Goal: Task Accomplishment & Management: Manage account settings

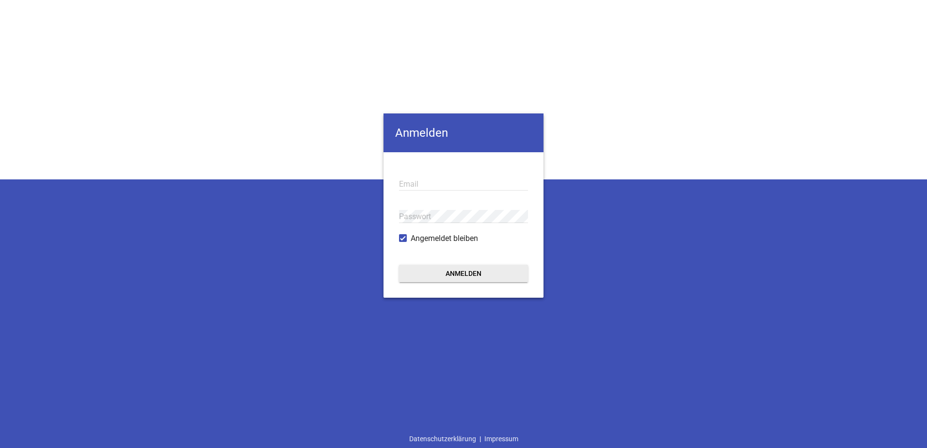
type input "[EMAIL_ADDRESS][DOMAIN_NAME]"
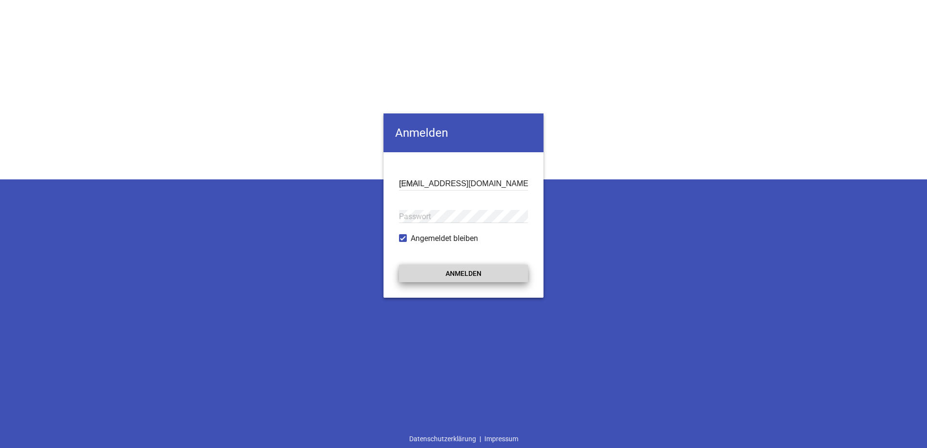
click at [458, 273] on button "Anmelden" at bounding box center [463, 273] width 129 height 17
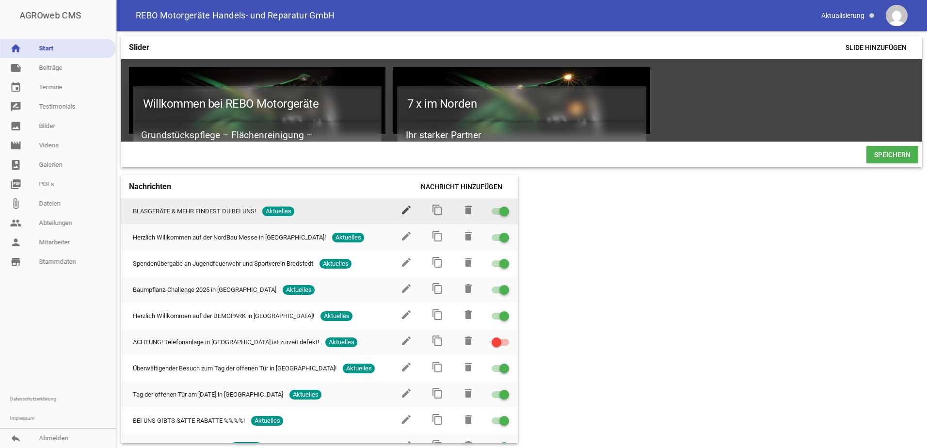
click at [401, 213] on icon "edit" at bounding box center [407, 210] width 12 height 12
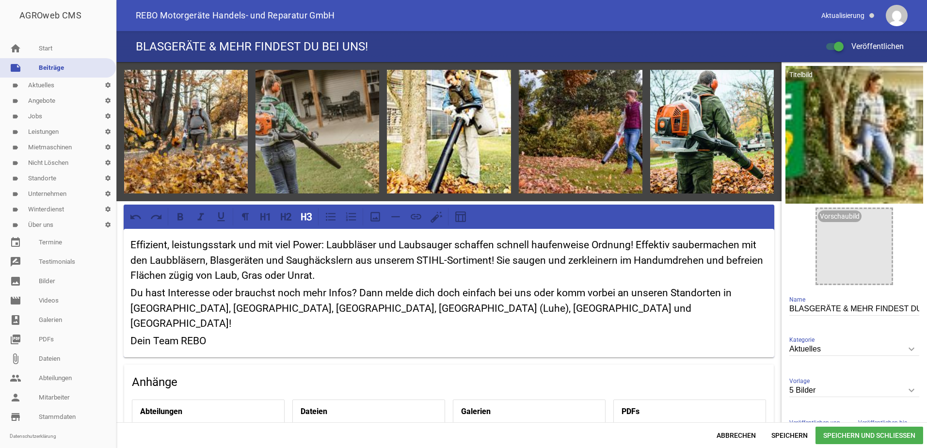
click at [513, 261] on h3 "Effizient, leistungsstark und mit viel Power: Laubbläser und Laubsauger schaffe…" at bounding box center [448, 261] width 637 height 46
paste div
click at [845, 436] on span "Speichern und Schließen" at bounding box center [870, 435] width 108 height 17
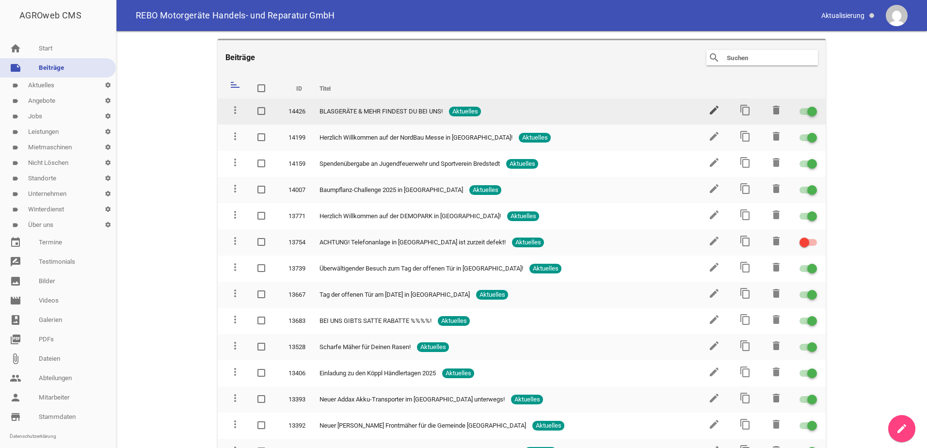
click at [709, 115] on icon "edit" at bounding box center [715, 110] width 12 height 12
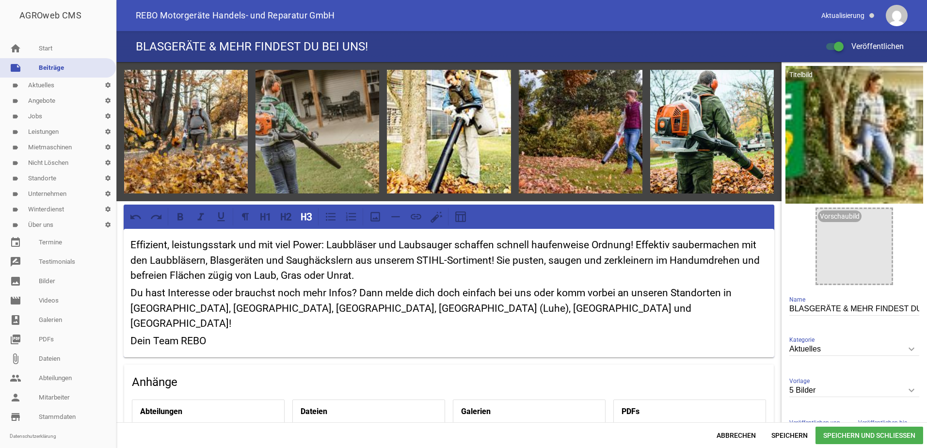
click at [513, 308] on h3 "Du hast Interesse oder brauchst noch mehr Infos? Dann melde dich doch einfach b…" at bounding box center [448, 309] width 637 height 46
click at [788, 433] on span "Speichern" at bounding box center [790, 435] width 52 height 17
click at [493, 308] on h3 "Du hast Interesse oder brauchst noch mehr Infos? Dann melde dich doch einfach b…" at bounding box center [448, 309] width 637 height 46
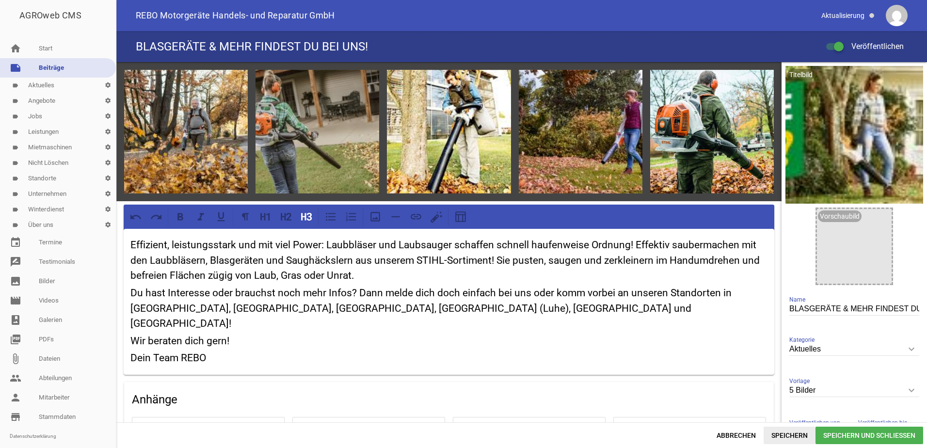
click at [794, 433] on span "Speichern" at bounding box center [790, 435] width 52 height 17
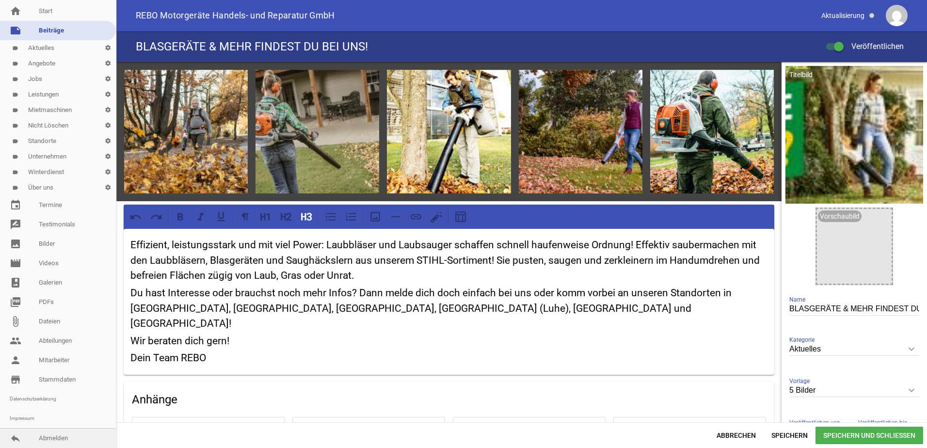
click at [59, 440] on link "reply Abmelden" at bounding box center [58, 438] width 116 height 19
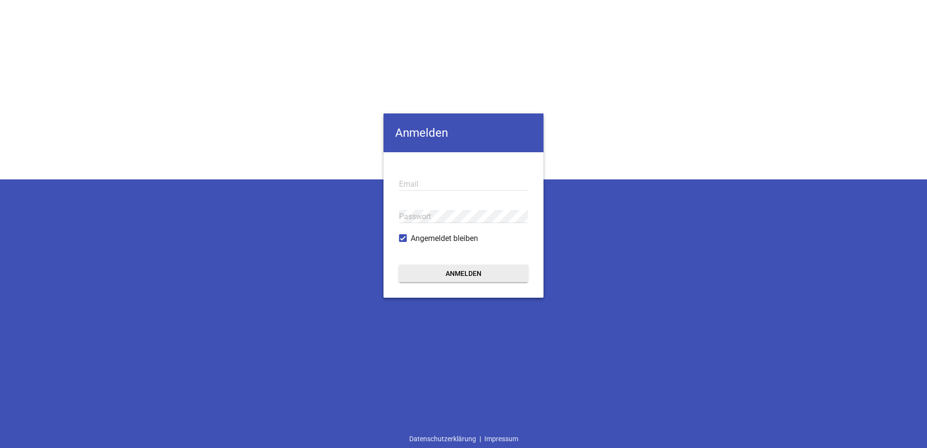
type input "[EMAIL_ADDRESS][DOMAIN_NAME]"
